Goal: Navigation & Orientation: Find specific page/section

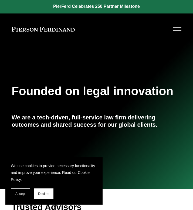
scroll to position [54, 0]
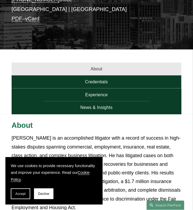
scroll to position [162, 0]
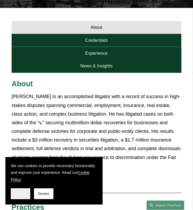
click at [22, 195] on span "Accept" at bounding box center [20, 194] width 10 height 4
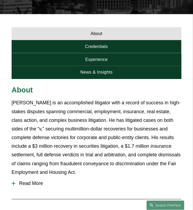
scroll to position [135, 0]
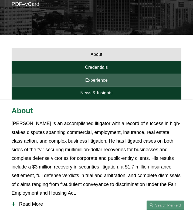
click at [96, 74] on link "Experience" at bounding box center [96, 80] width 169 height 13
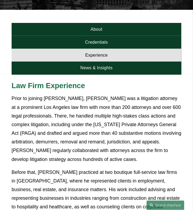
scroll to position [101, 0]
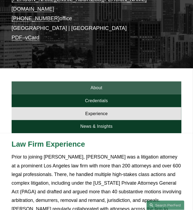
click at [105, 81] on link "About" at bounding box center [96, 87] width 169 height 13
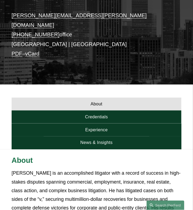
scroll to position [20, 0]
